Goal: Information Seeking & Learning: Learn about a topic

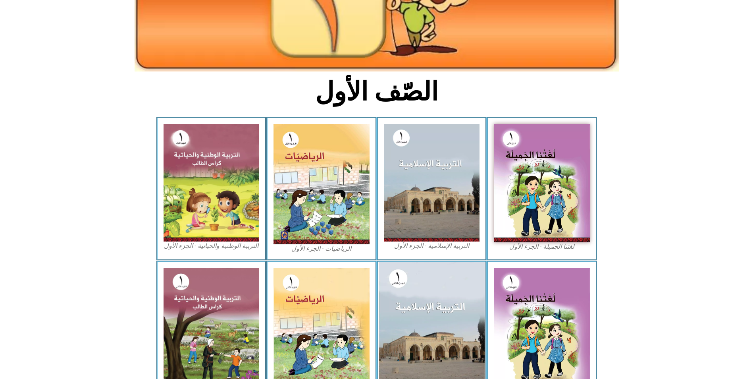
scroll to position [136, 0]
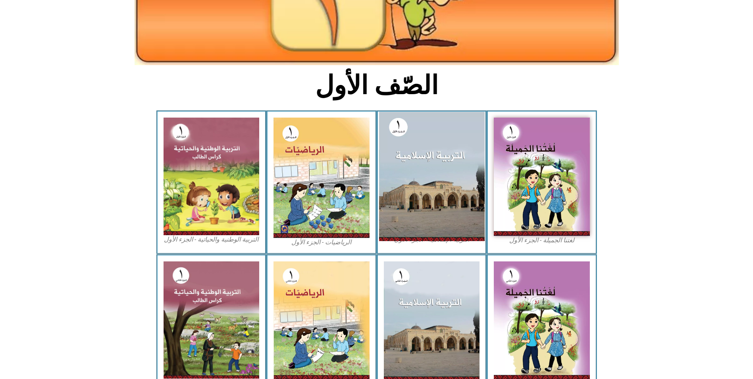
click at [398, 196] on img at bounding box center [432, 175] width 106 height 129
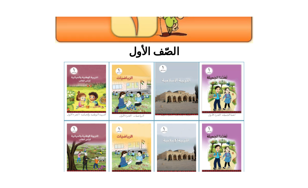
scroll to position [136, 0]
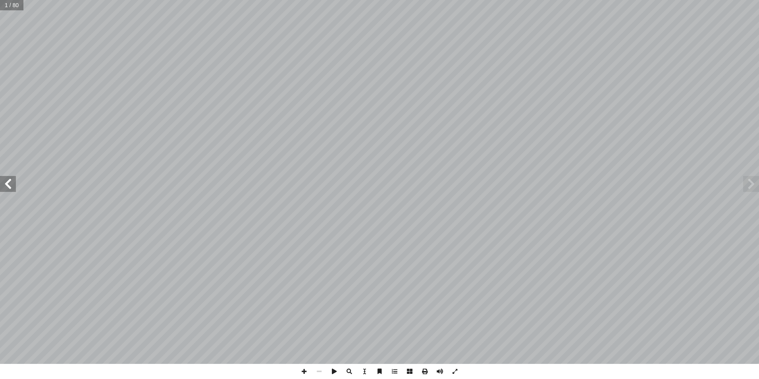
click at [13, 185] on span at bounding box center [8, 184] width 16 height 16
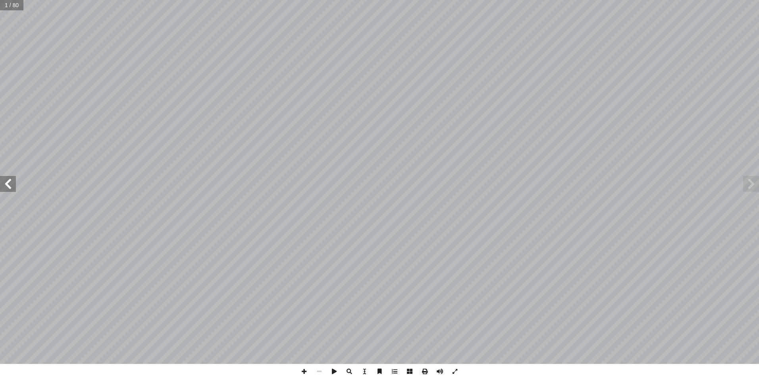
click at [13, 185] on span at bounding box center [8, 184] width 16 height 16
click at [10, 184] on span at bounding box center [8, 184] width 16 height 16
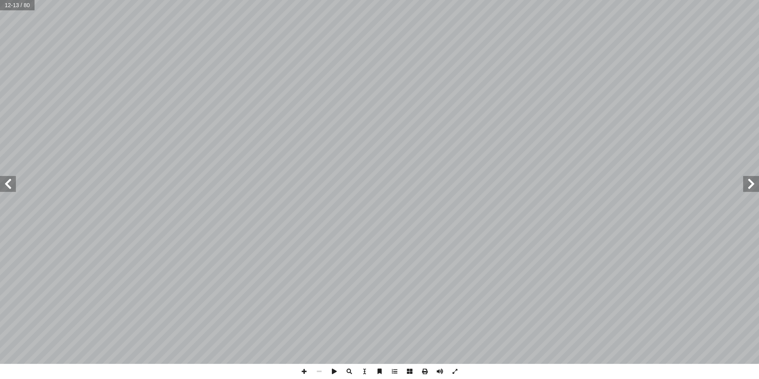
click at [10, 184] on span at bounding box center [8, 184] width 16 height 16
click at [752, 185] on span at bounding box center [751, 184] width 16 height 16
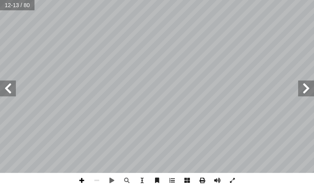
click at [84, 181] on span at bounding box center [81, 180] width 15 height 15
click at [5, 92] on span at bounding box center [8, 89] width 16 height 16
